Goal: Use online tool/utility: Utilize a website feature to perform a specific function

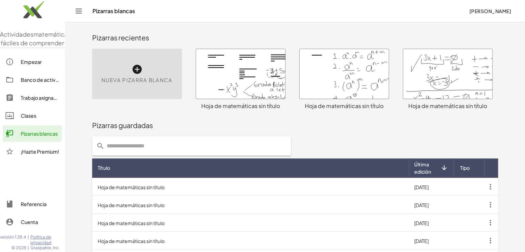
click at [141, 73] on icon at bounding box center [137, 69] width 11 height 11
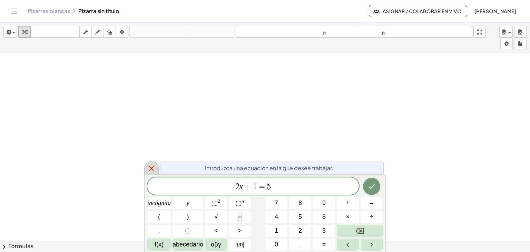
click at [149, 170] on icon at bounding box center [151, 168] width 5 height 5
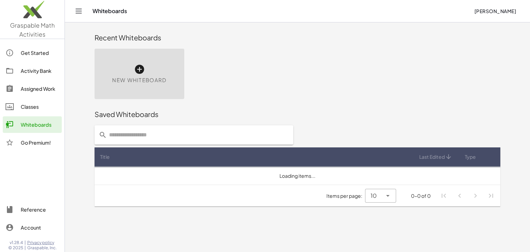
click at [144, 65] on div "New Whiteboard" at bounding box center [140, 74] width 90 height 50
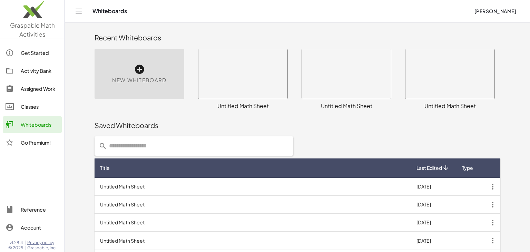
click at [147, 61] on div "New Whiteboard" at bounding box center [140, 74] width 90 height 50
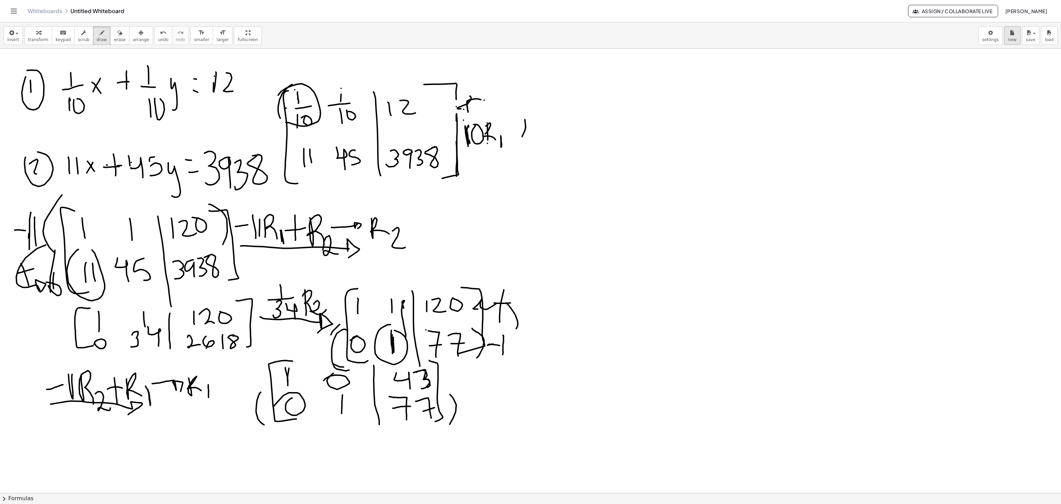
scroll to position [9, 0]
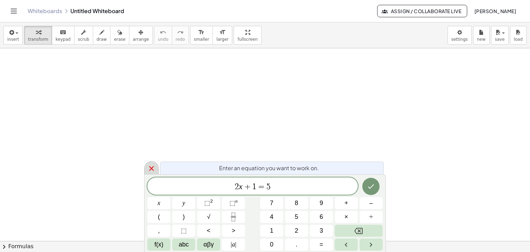
click at [152, 170] on icon at bounding box center [151, 168] width 5 height 5
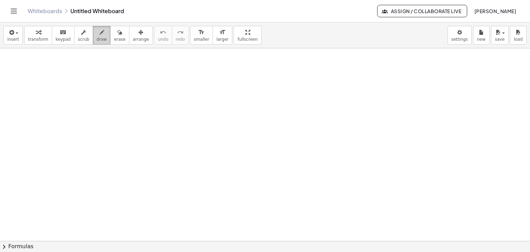
click at [97, 39] on span "draw" at bounding box center [102, 39] width 10 height 5
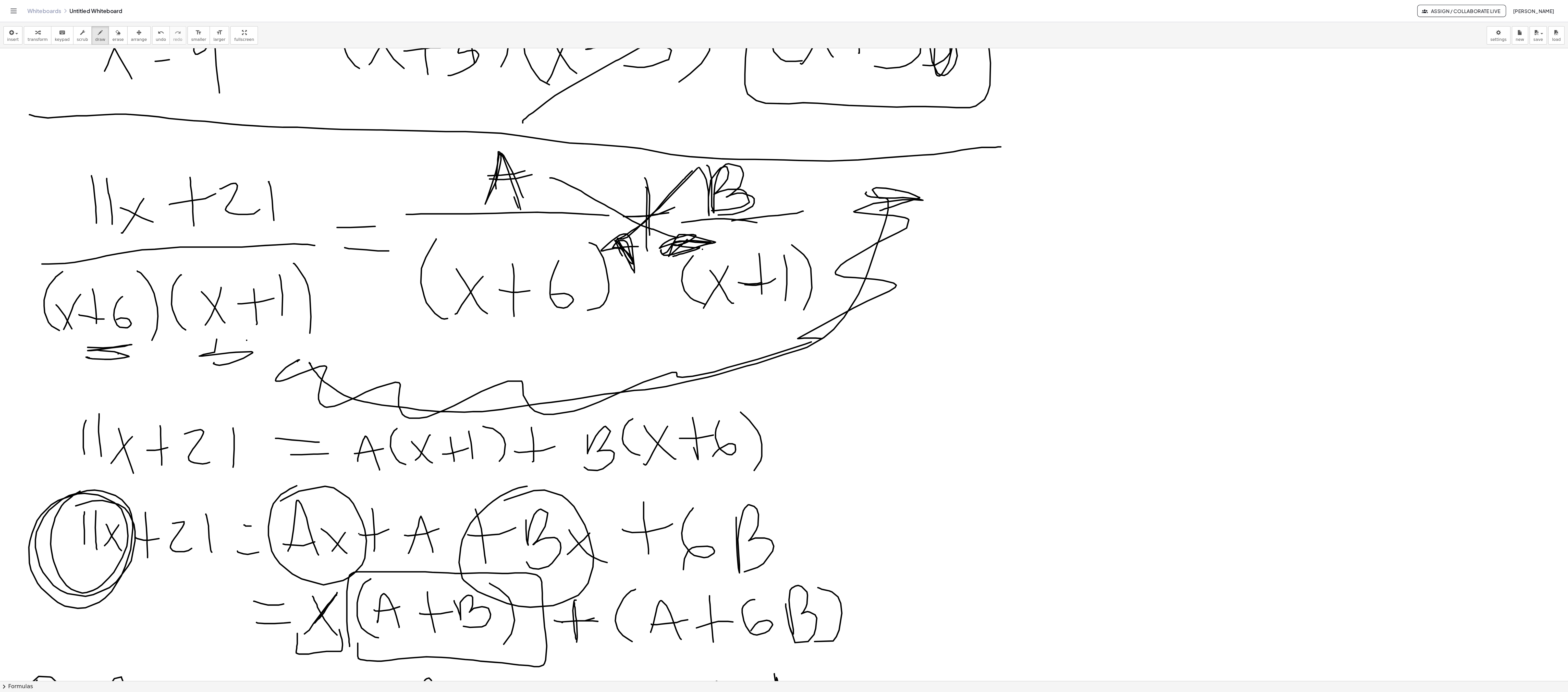
scroll to position [799, 0]
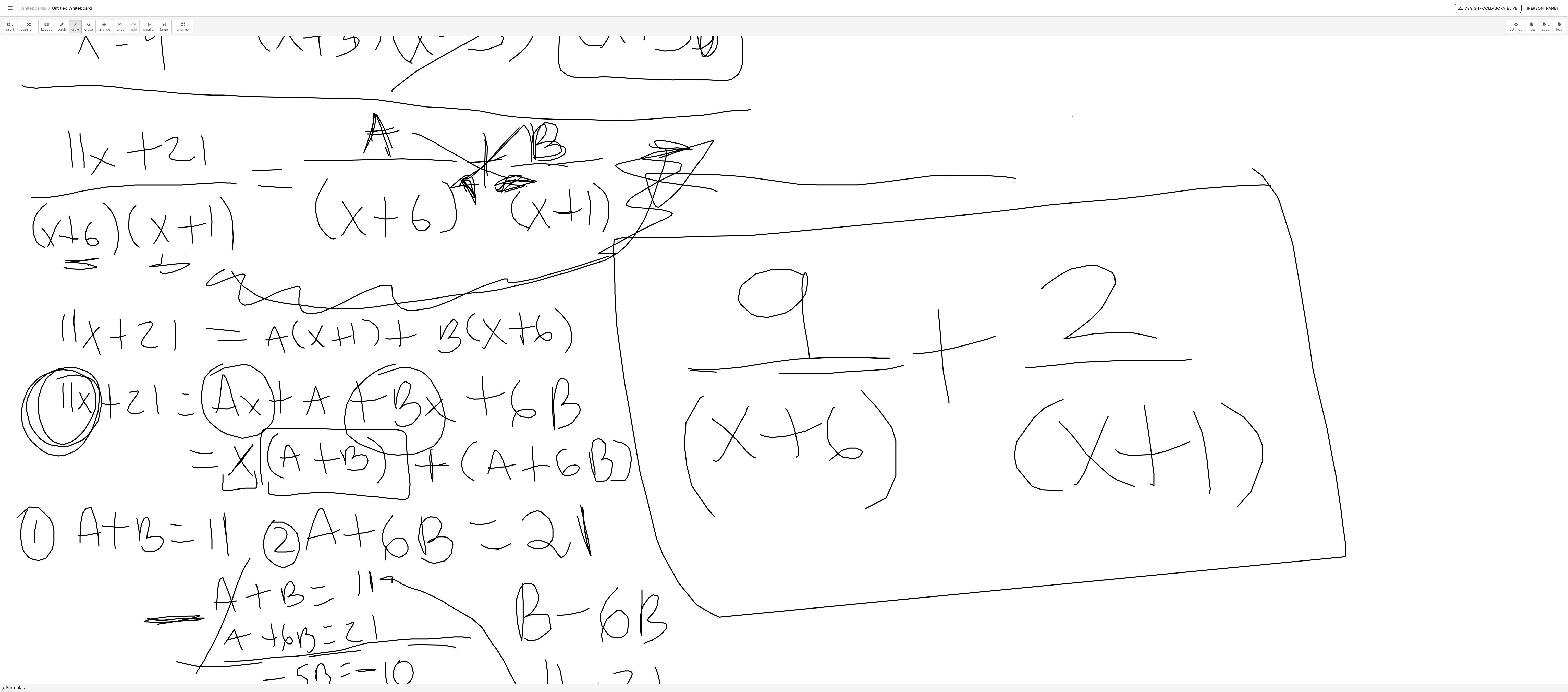
click at [783, 118] on div at bounding box center [784, 141] width 1568 height 1808
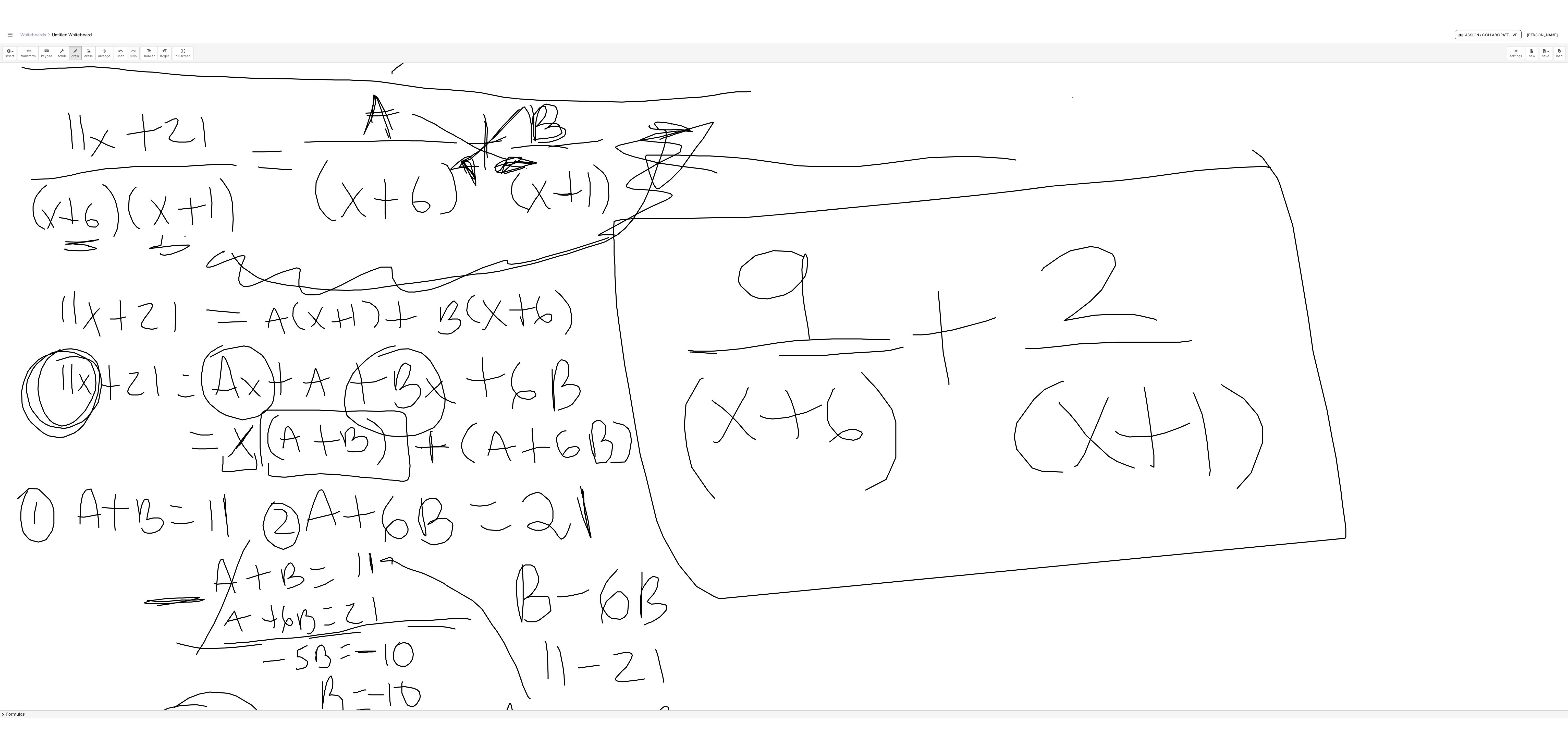
scroll to position [849, 0]
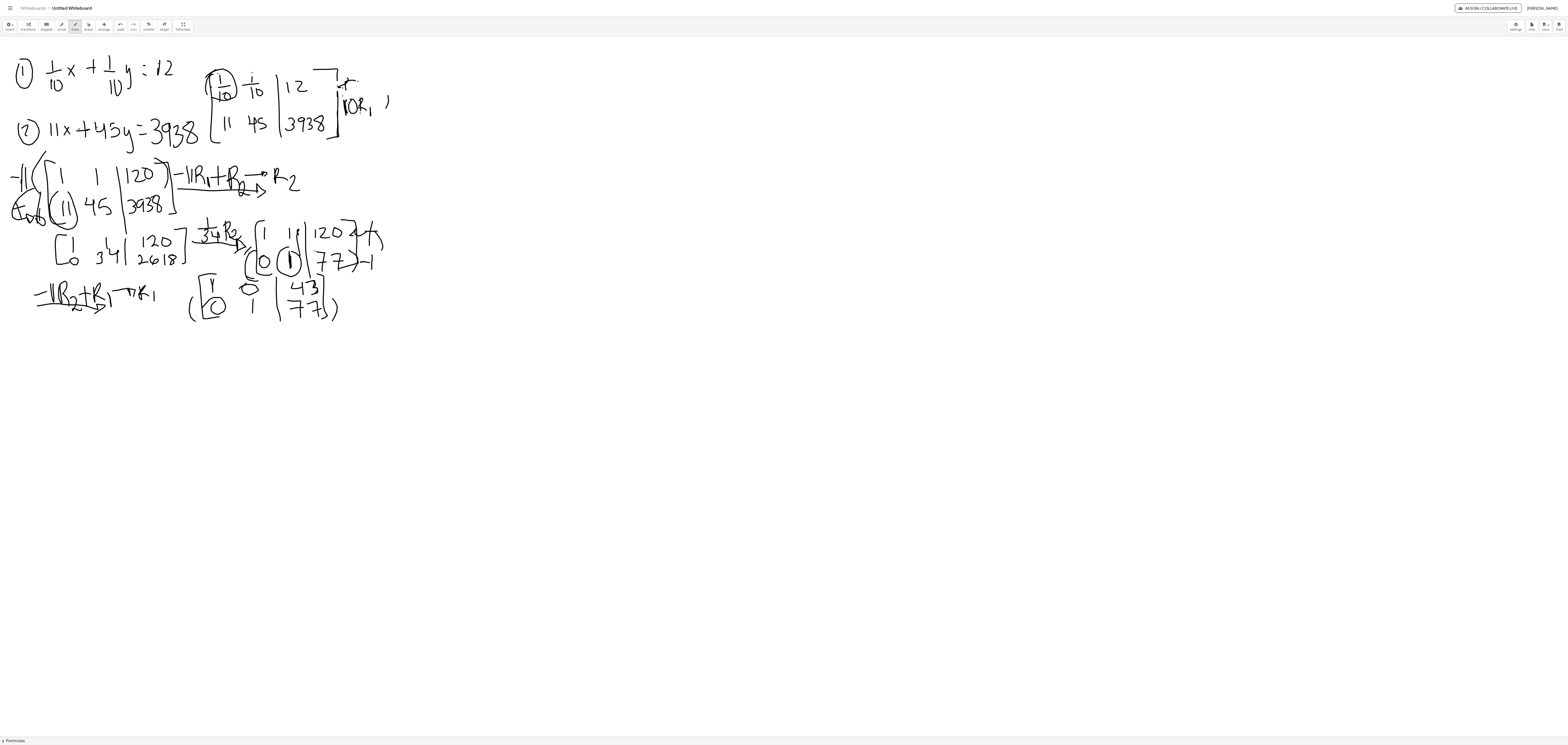
scroll to position [7, 0]
